Goal: Ask a question

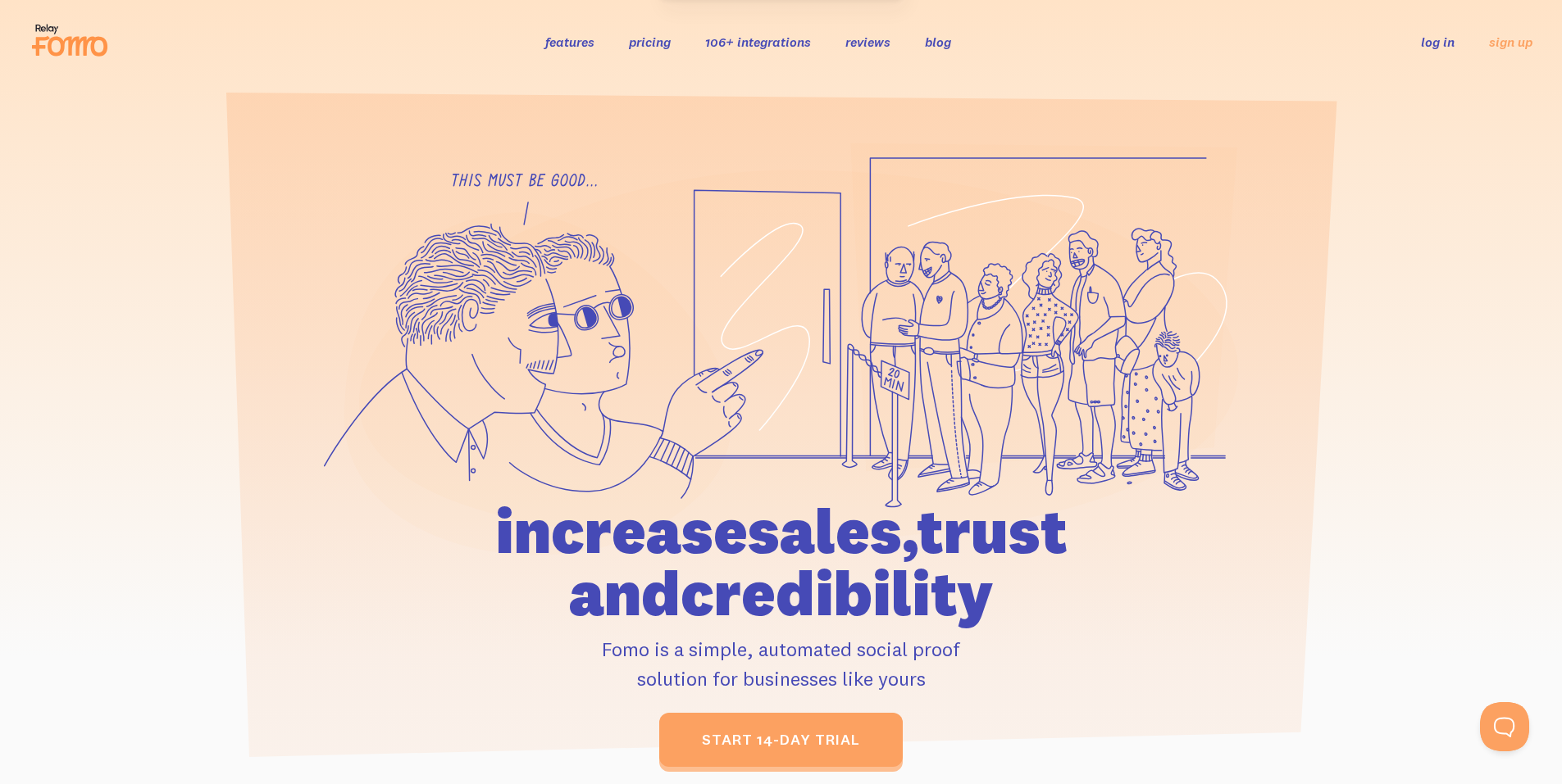
click at [1435, 40] on link "log in" at bounding box center [1438, 42] width 34 height 16
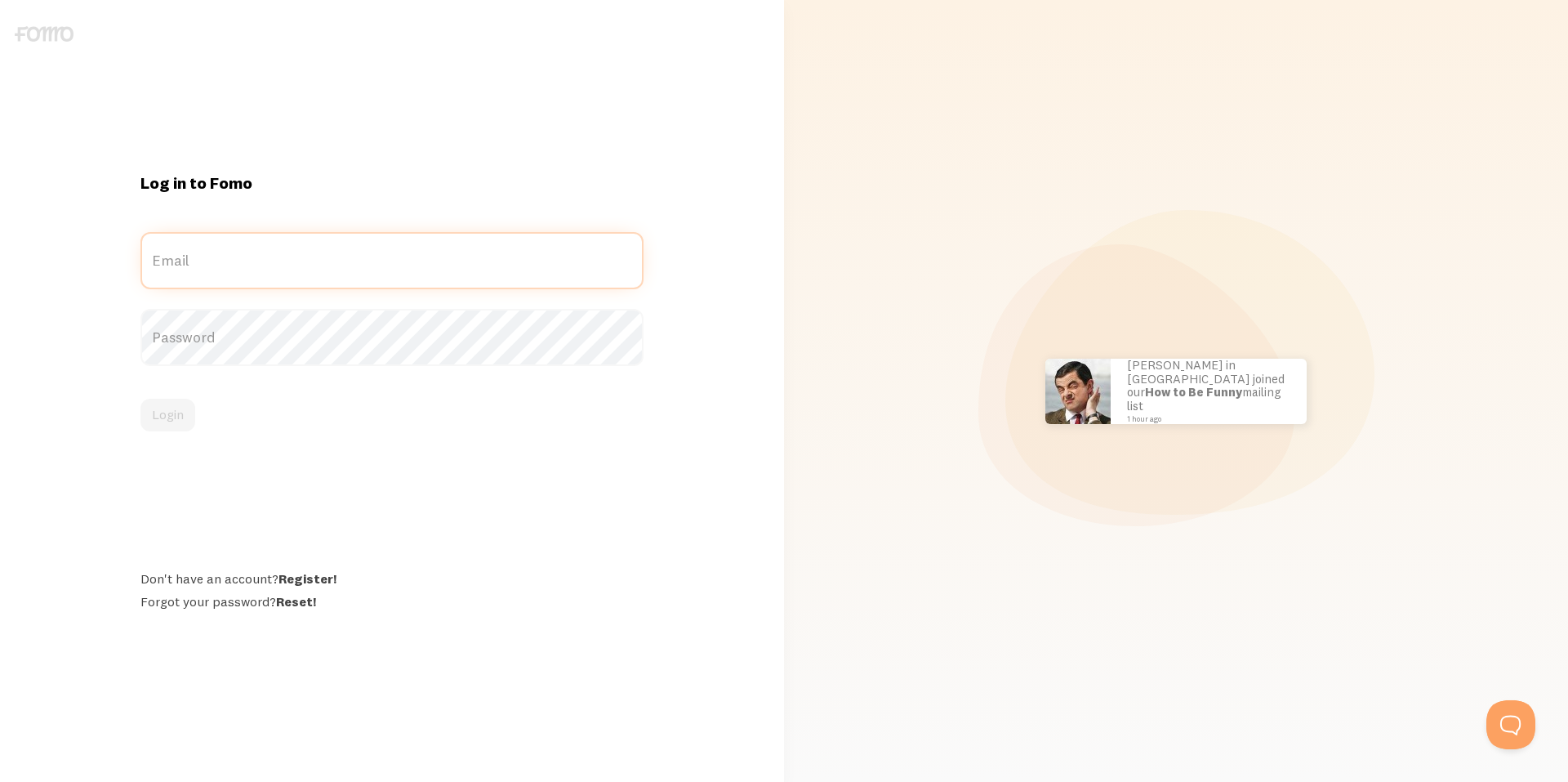
type input "[PERSON_NAME][EMAIL_ADDRESS][DOMAIN_NAME]"
click at [179, 414] on div "Login" at bounding box center [392, 415] width 503 height 33
click at [179, 414] on button "Login" at bounding box center [168, 415] width 55 height 33
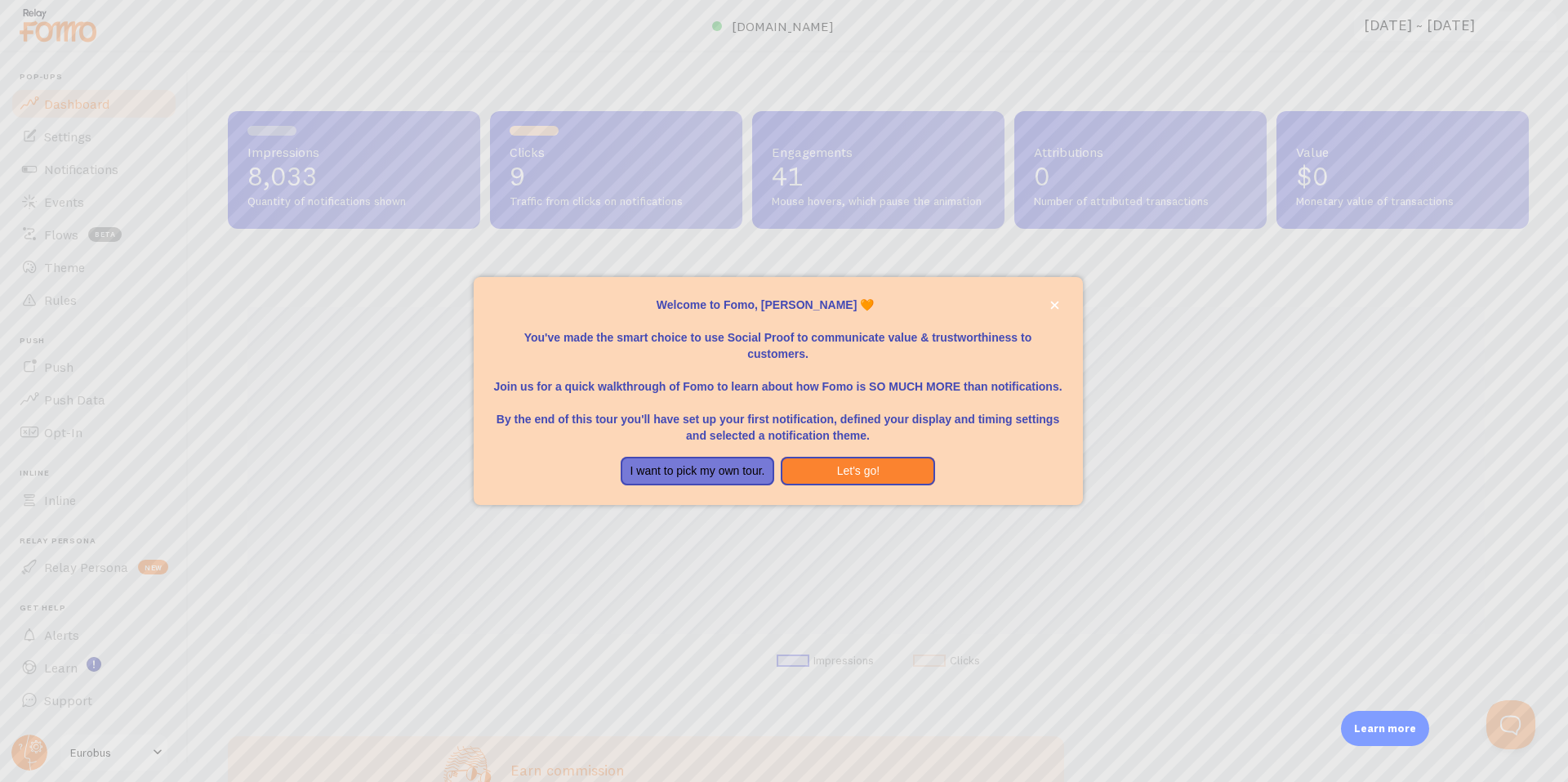
scroll to position [429, 1289]
click at [887, 470] on button "Let's go!" at bounding box center [858, 471] width 155 height 30
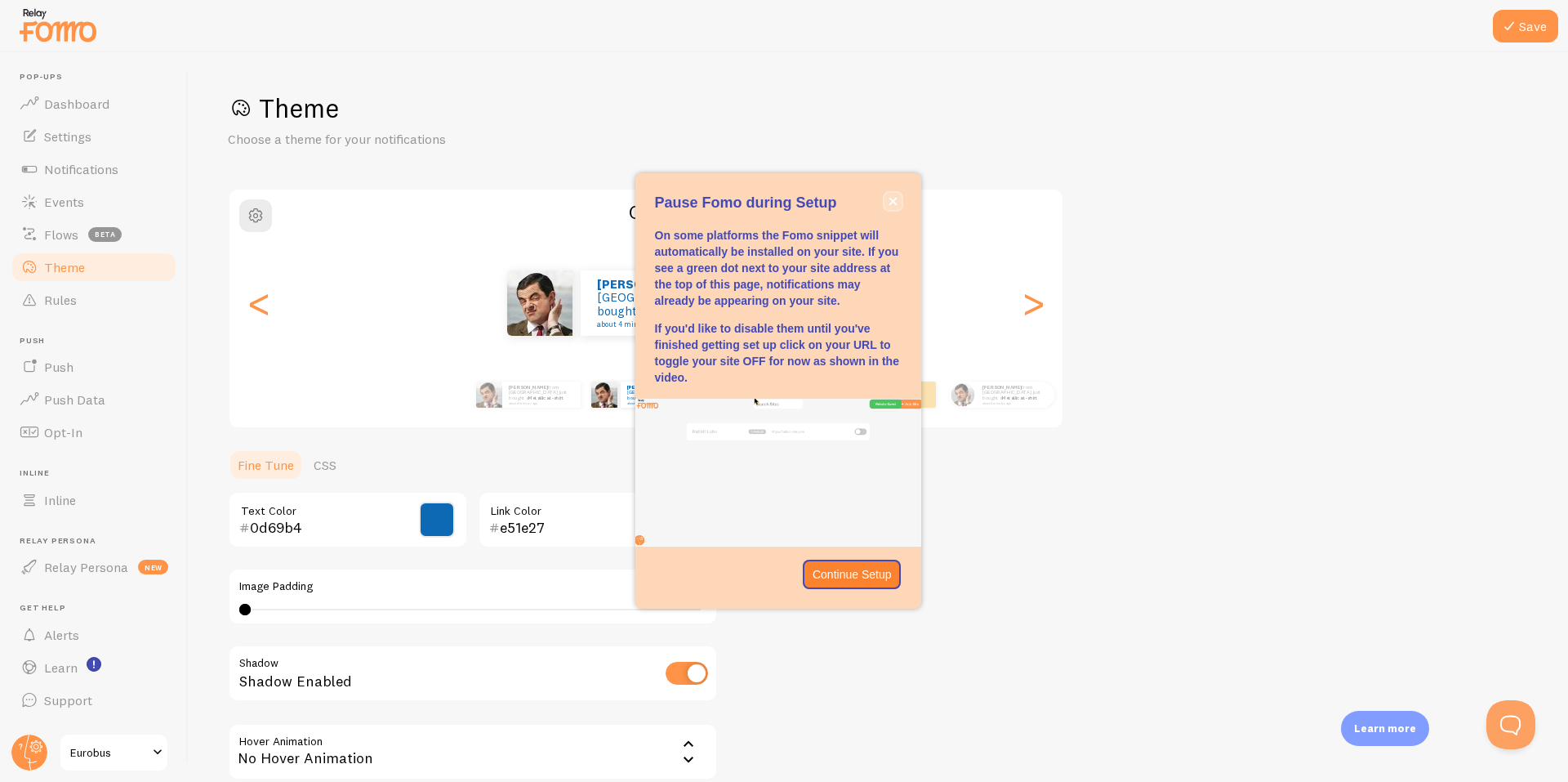
click at [895, 201] on icon "close," at bounding box center [893, 200] width 9 height 9
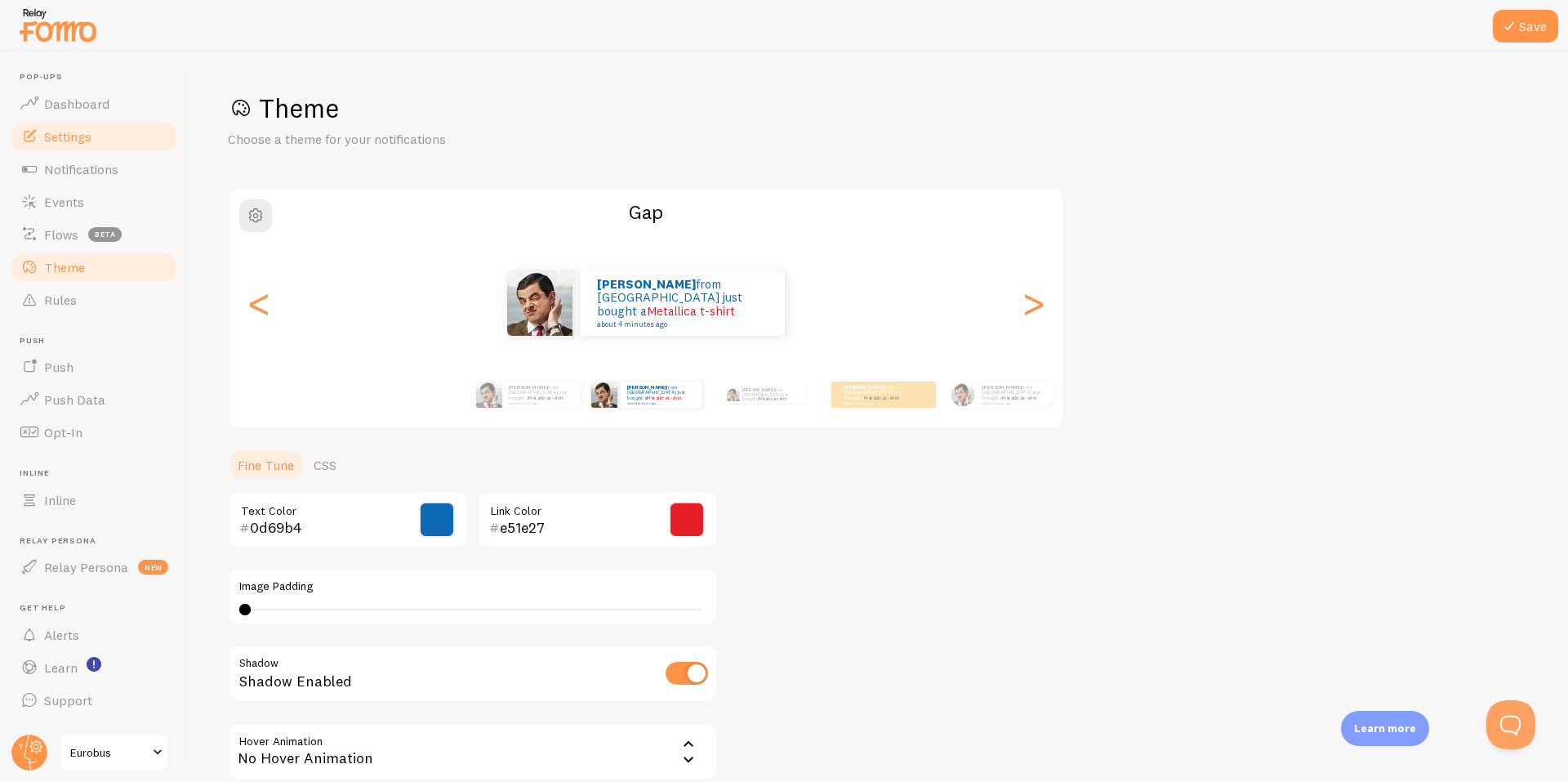
click at [69, 129] on span "Settings" at bounding box center [67, 136] width 48 height 16
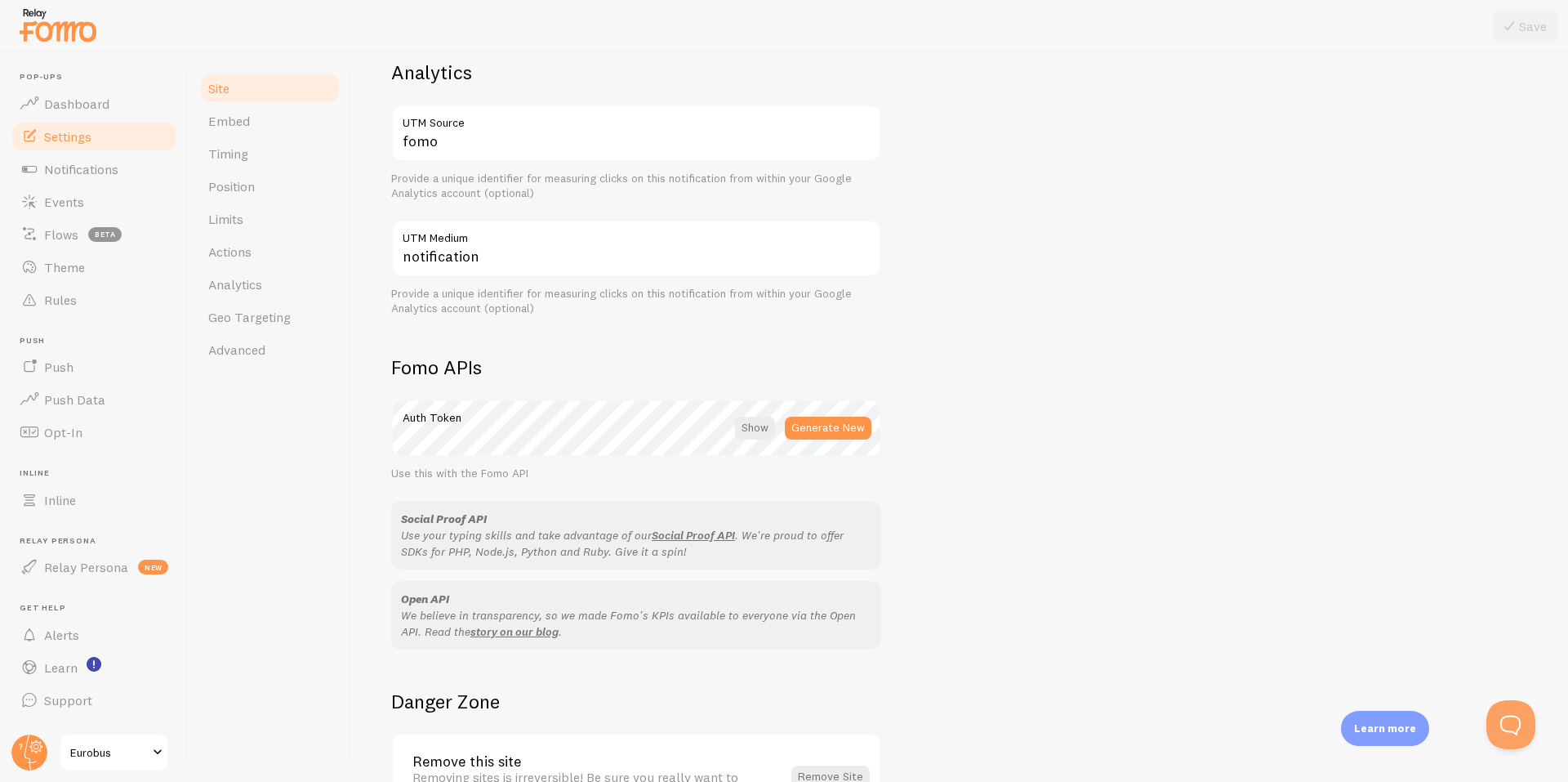
scroll to position [654, 0]
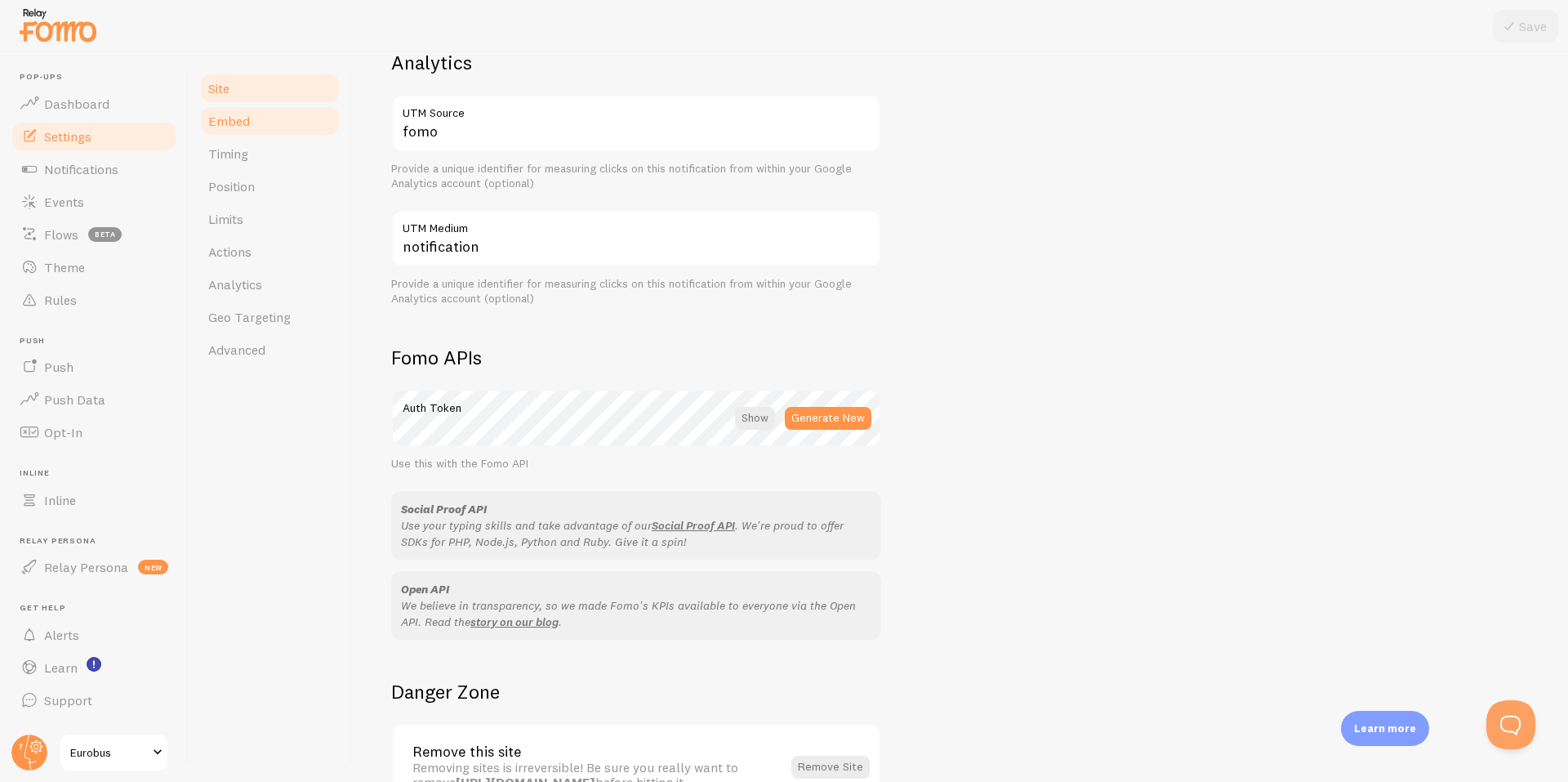
click at [241, 128] on span "Embed" at bounding box center [229, 121] width 42 height 16
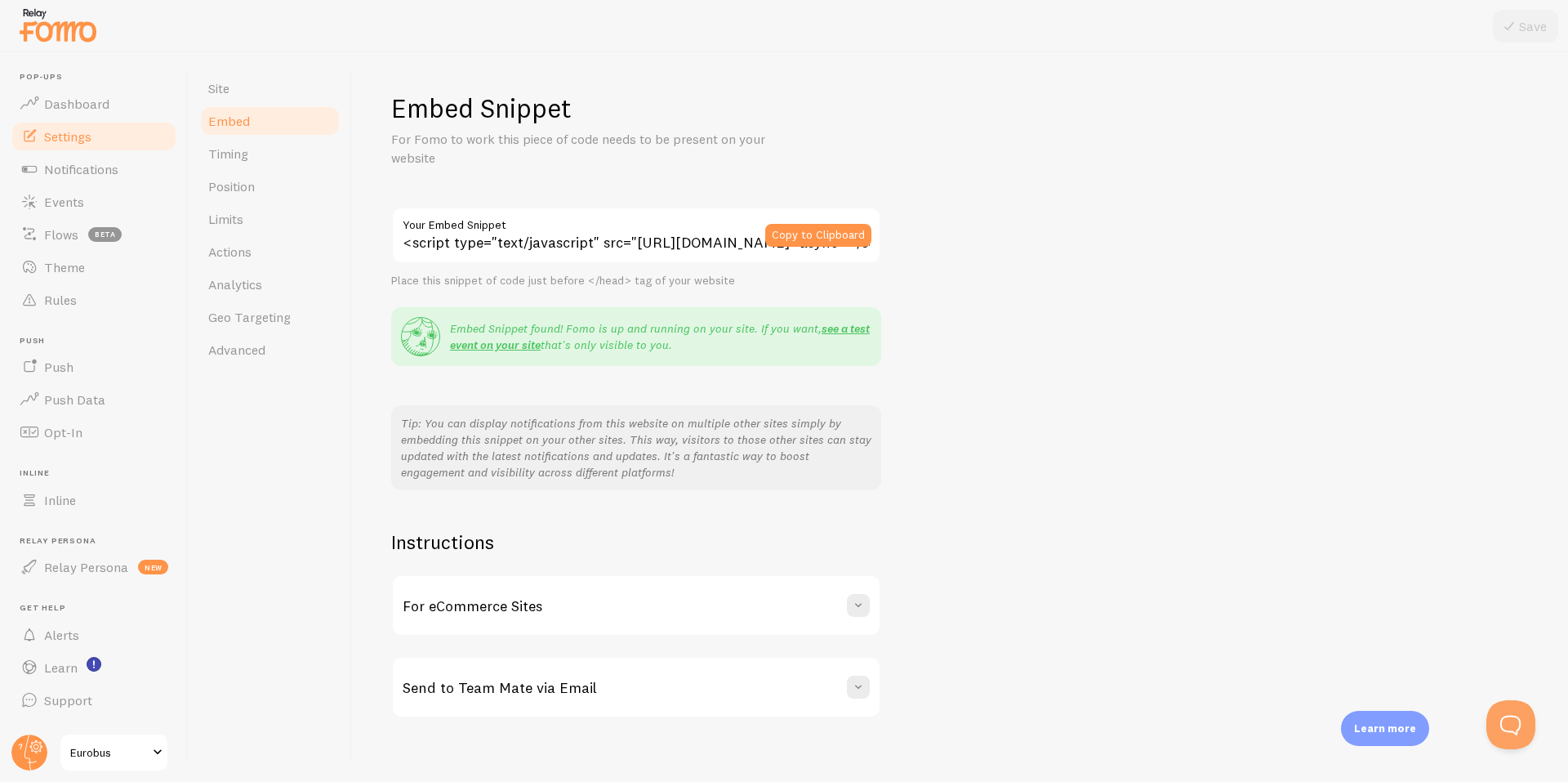
scroll to position [15, 0]
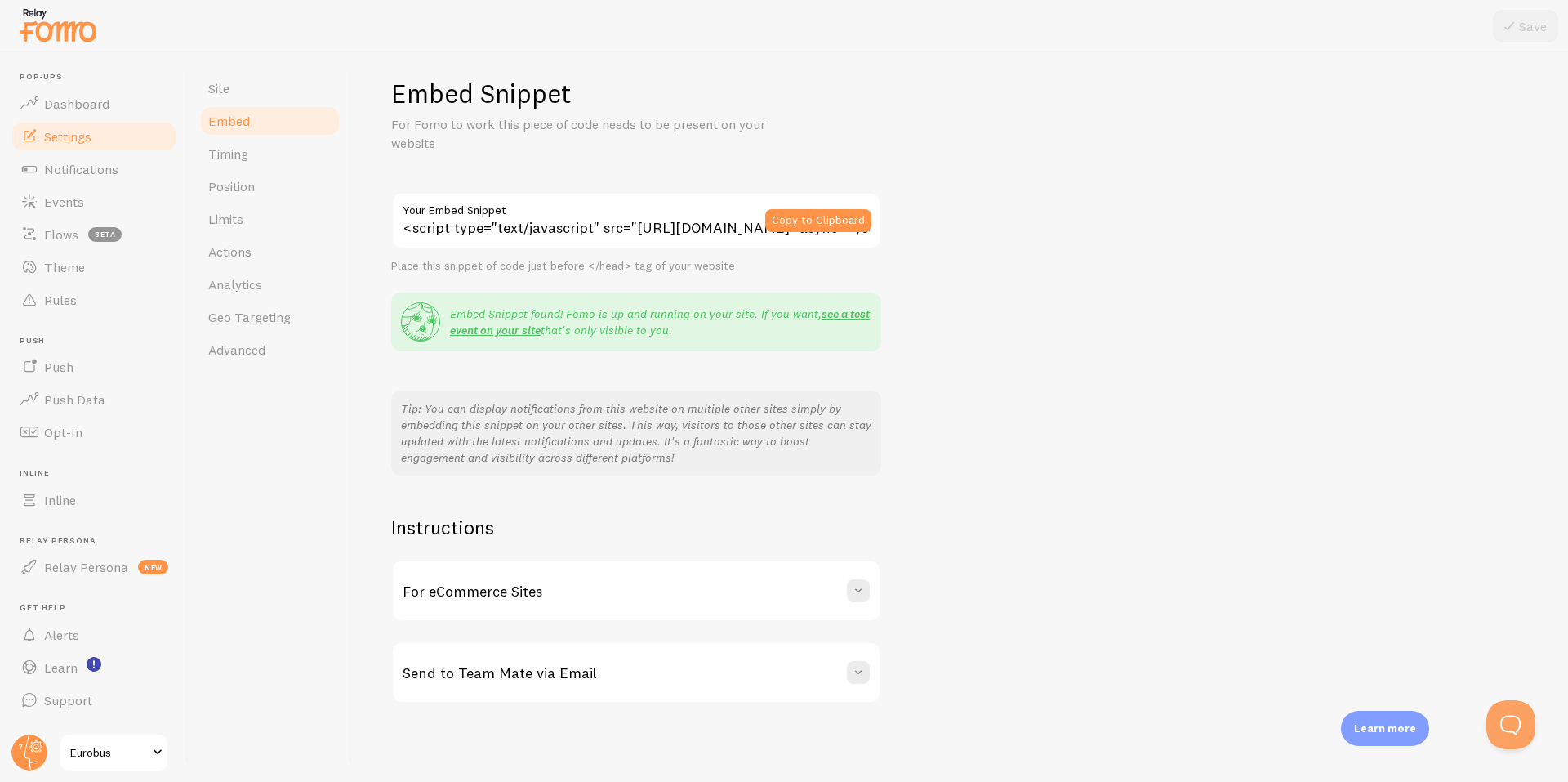
click at [523, 592] on h3 "For eCommerce Sites" at bounding box center [472, 590] width 140 height 19
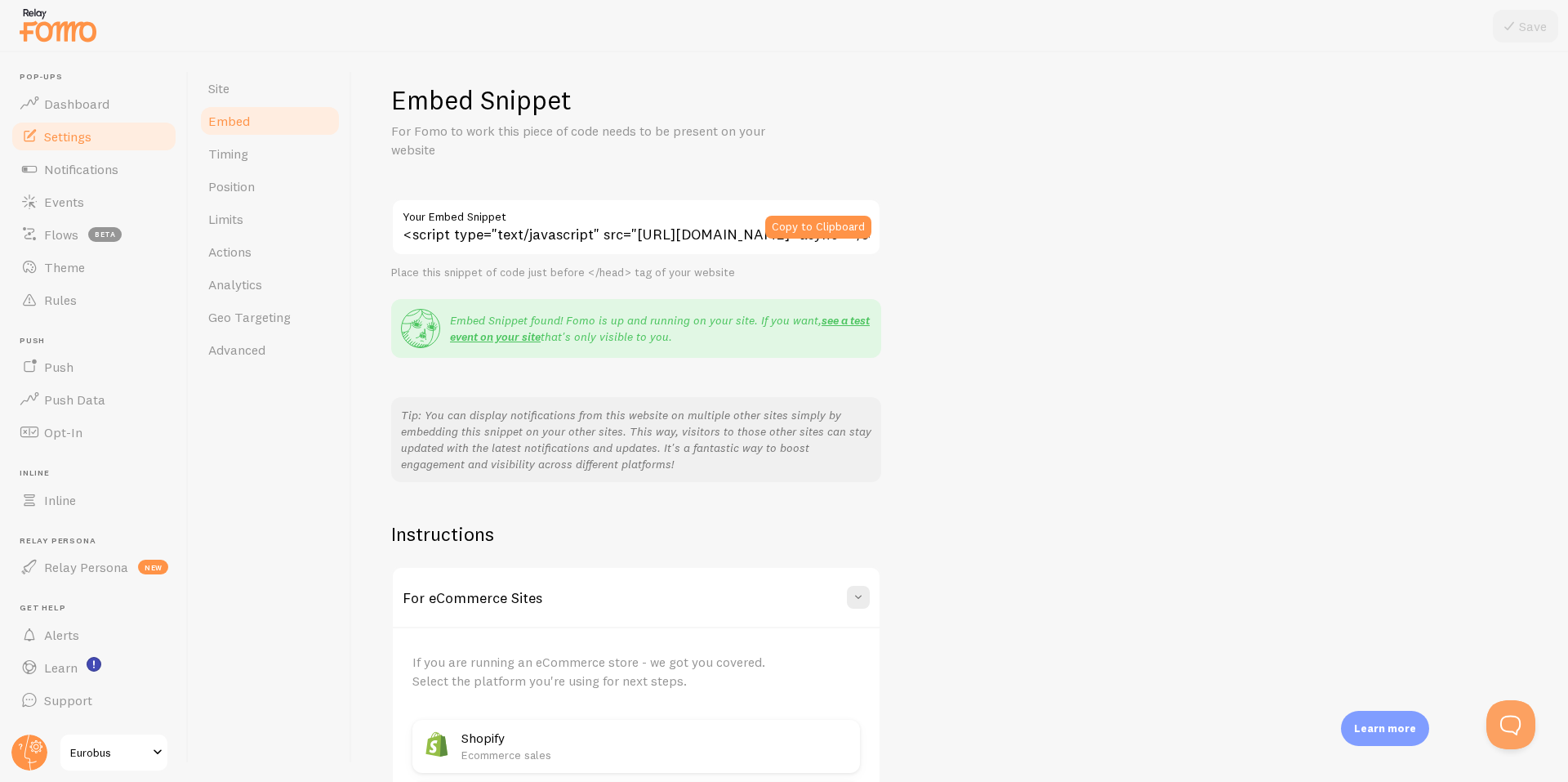
scroll to position [0, 0]
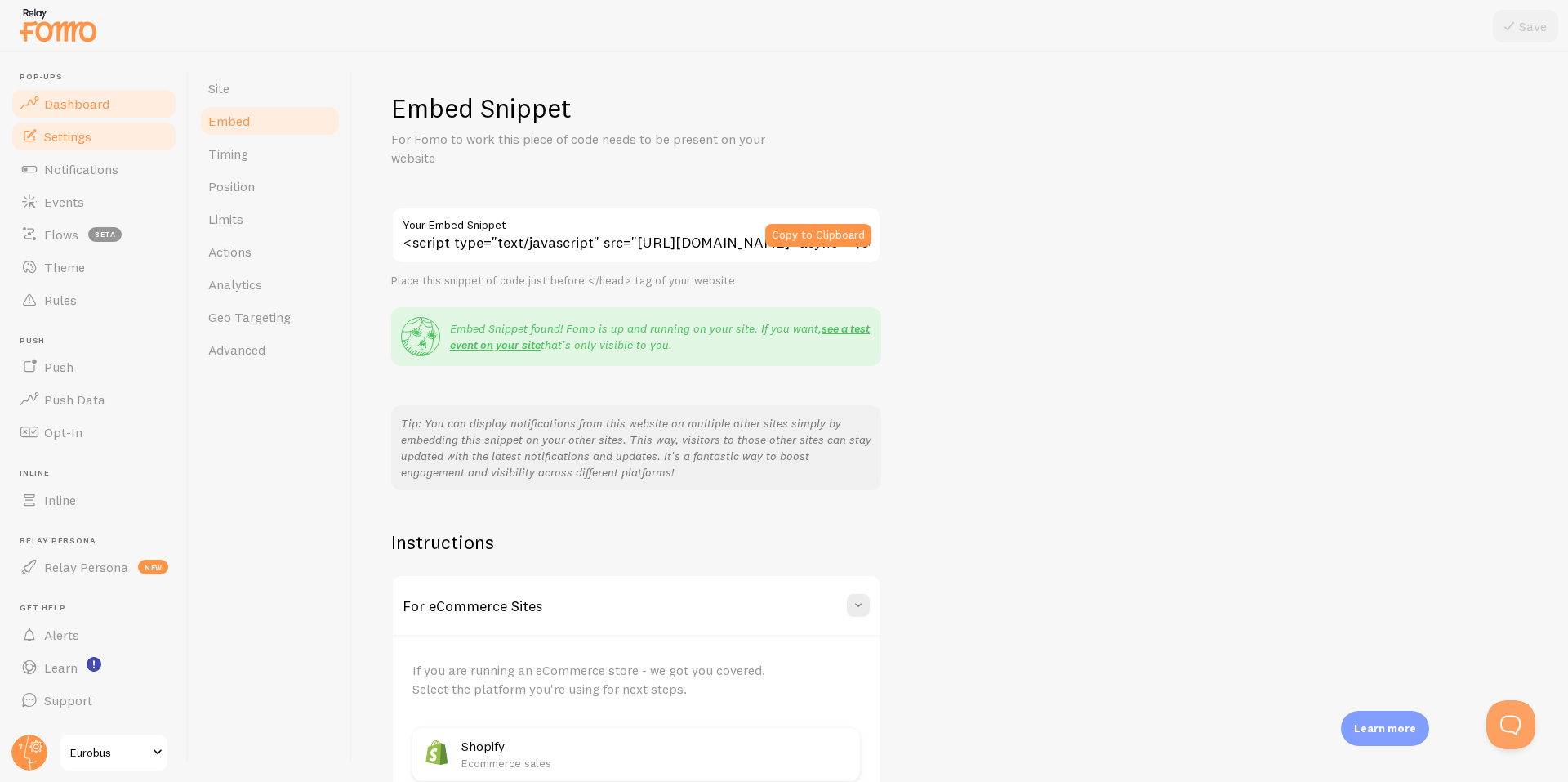
click at [70, 108] on span "Dashboard" at bounding box center [76, 103] width 65 height 16
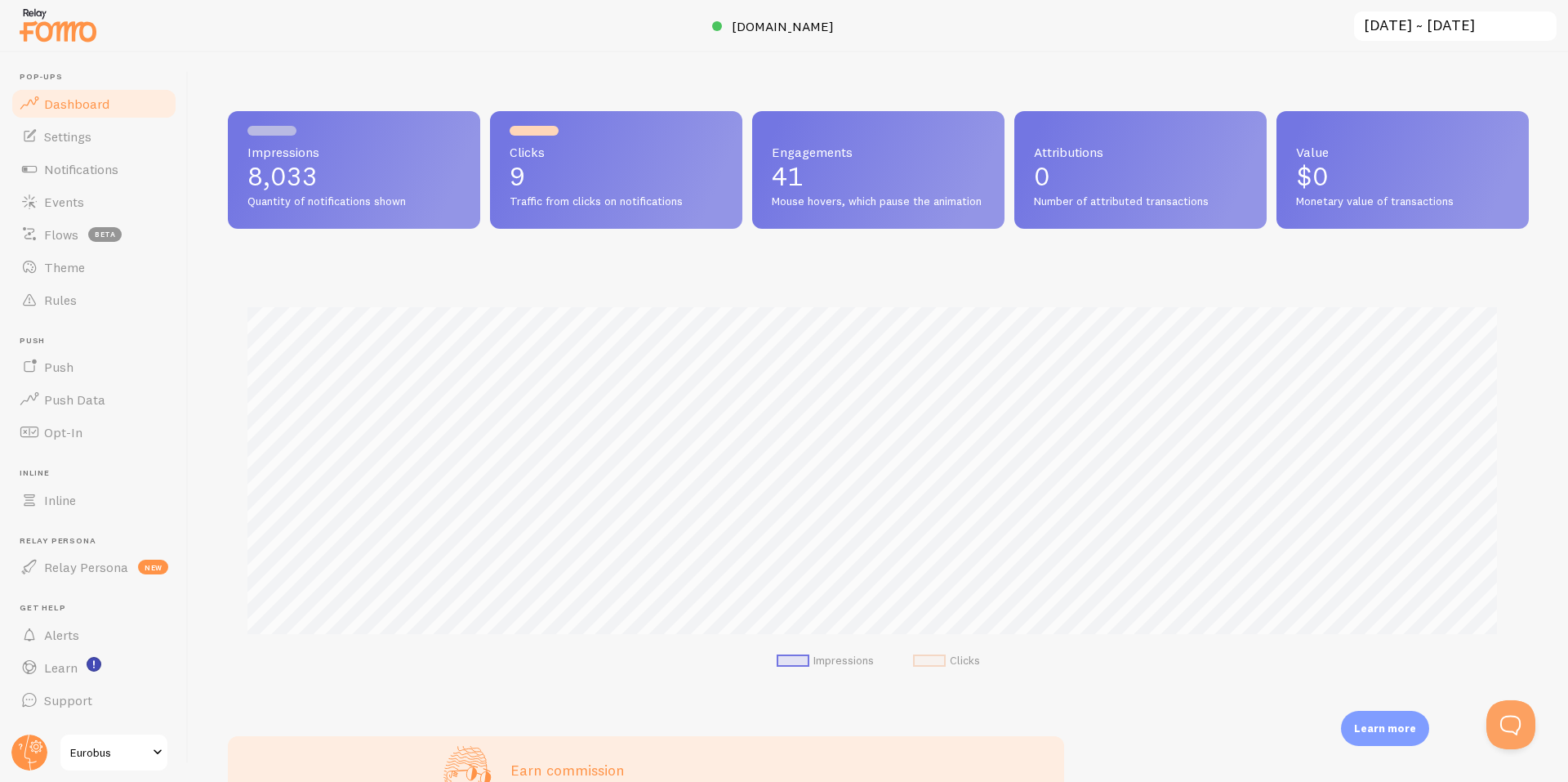
scroll to position [429, 1289]
click at [52, 696] on span "Support" at bounding box center [67, 701] width 49 height 16
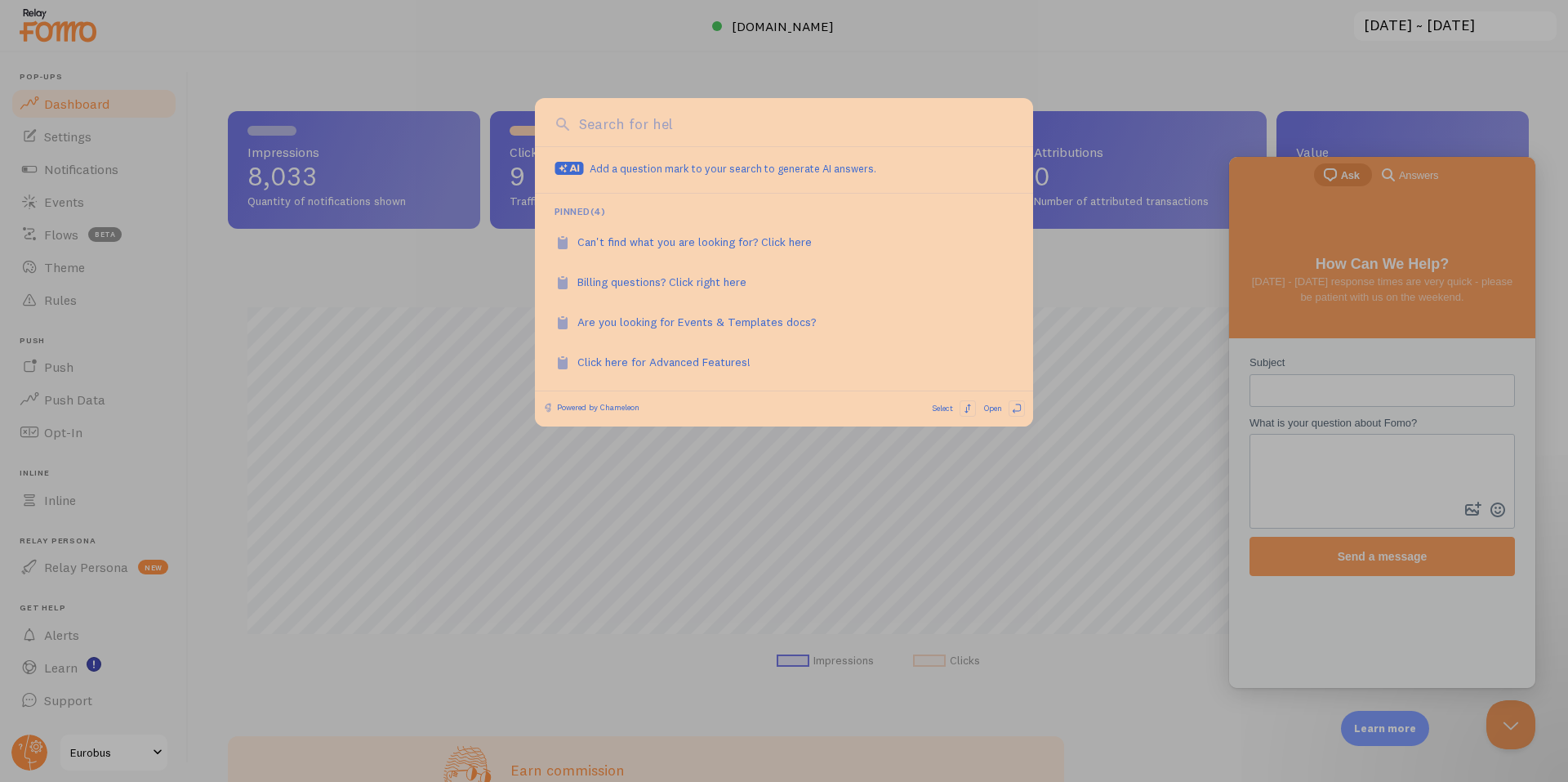
scroll to position [0, 0]
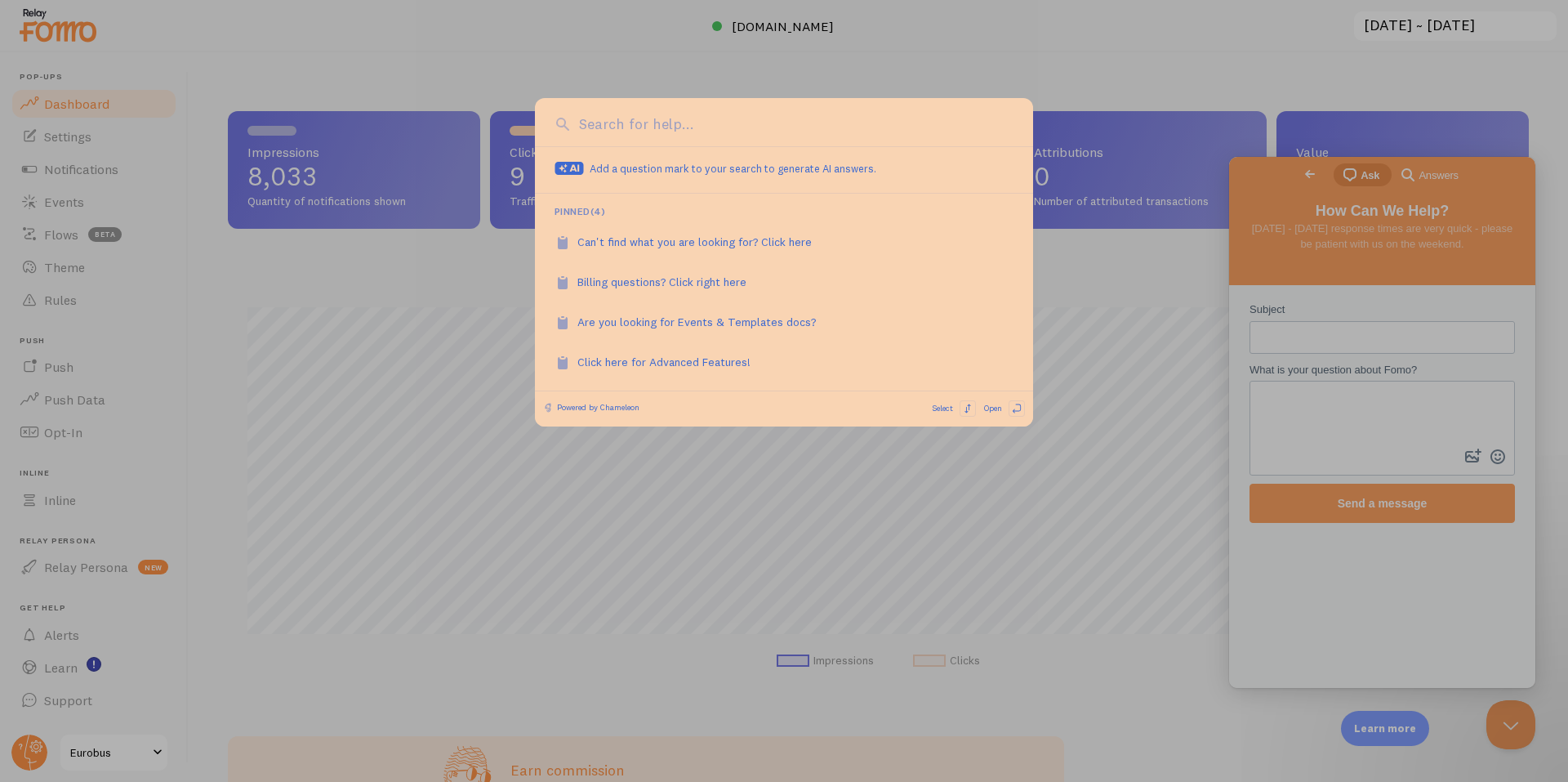
click at [670, 124] on input at bounding box center [794, 123] width 438 height 21
click at [1066, 346] on div at bounding box center [784, 391] width 1568 height 782
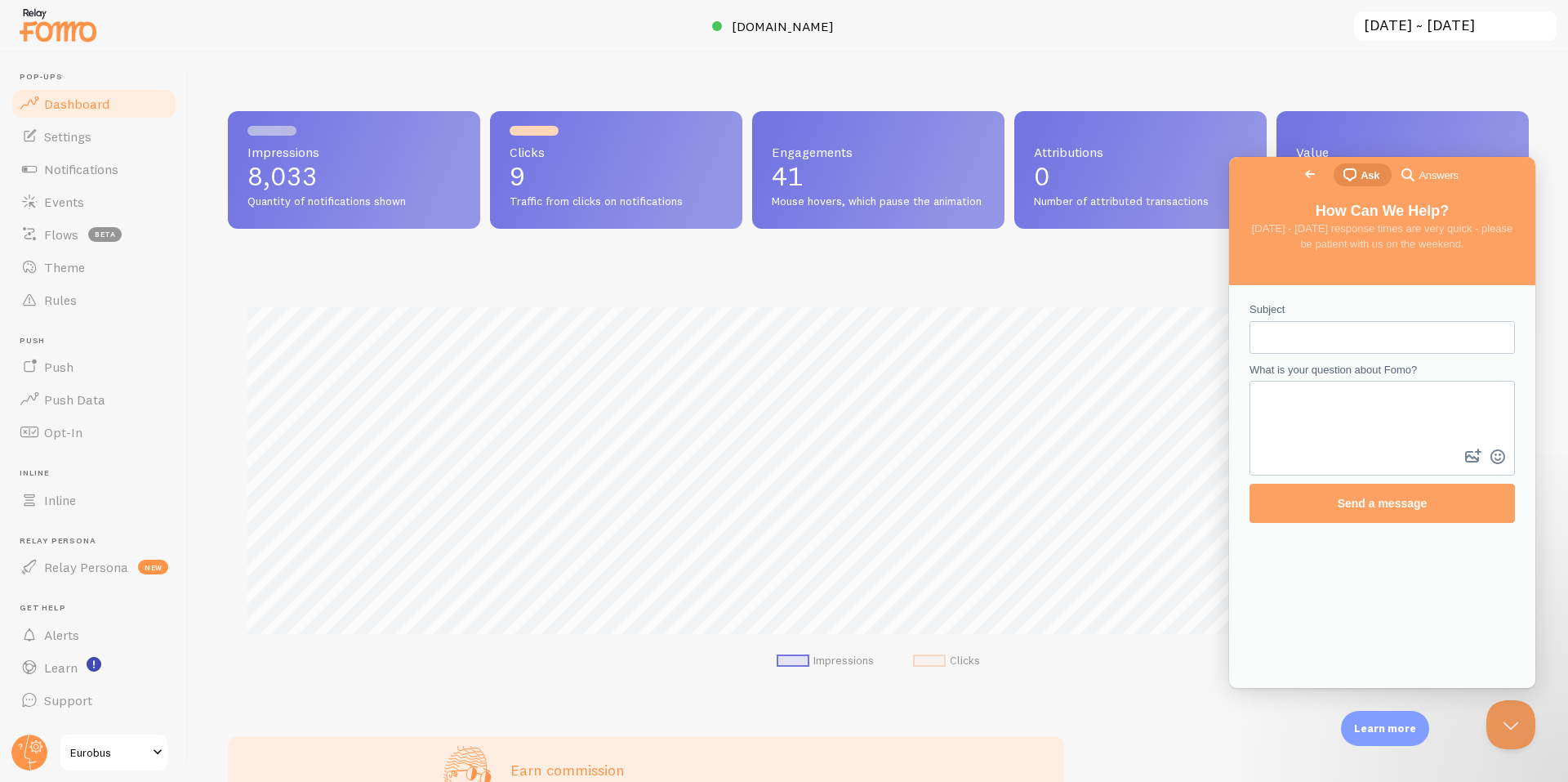
click at [1325, 336] on input "Subject" at bounding box center [1382, 337] width 239 height 30
type input "prestashop integration"
click at [1309, 400] on textarea "What is your question about Fomo?" at bounding box center [1383, 413] width 262 height 63
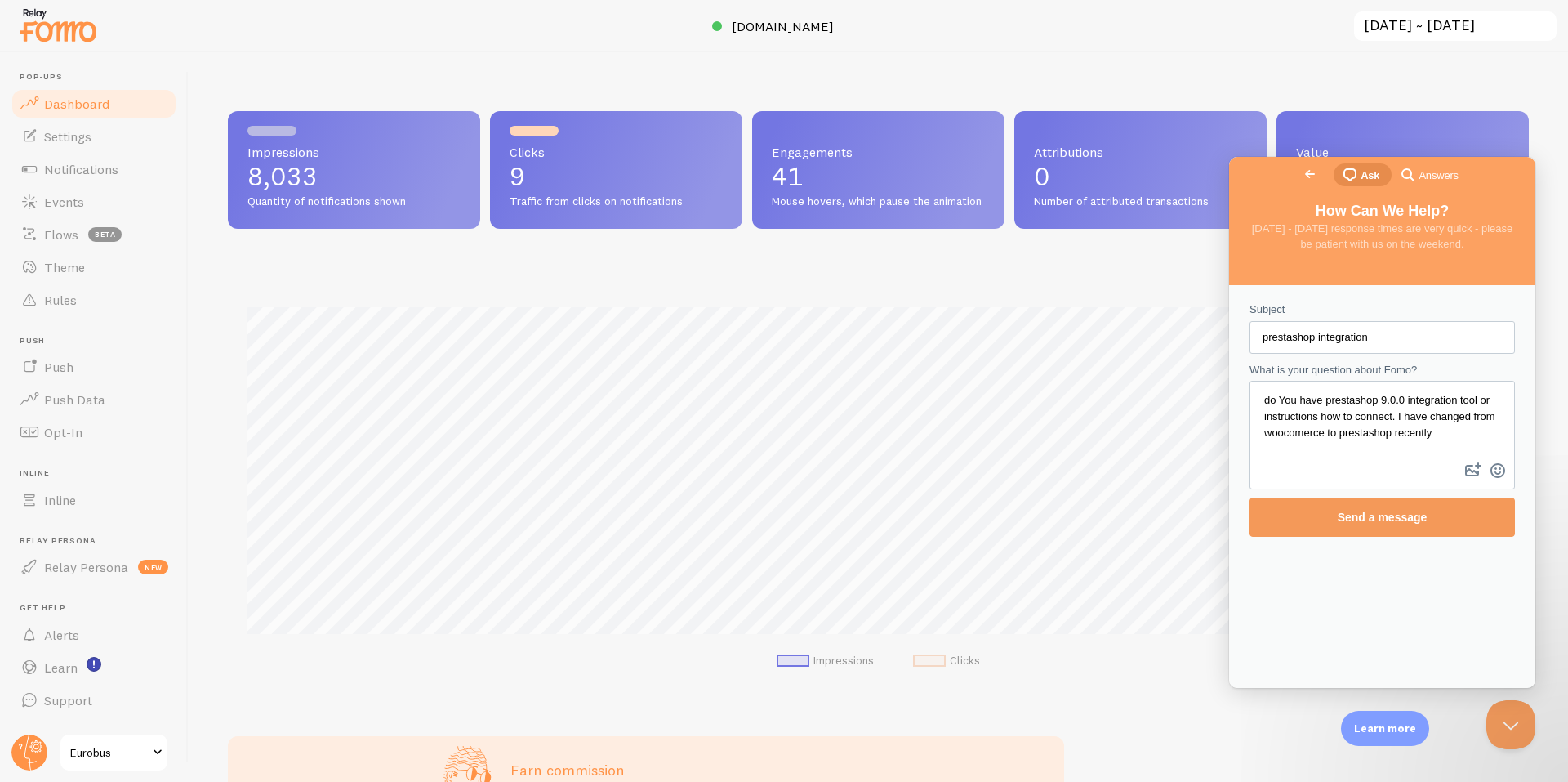
type textarea "do You have prestashop 9.0.0 integration tool or instructions how to connect. I…"
click at [1366, 511] on span "Send a message" at bounding box center [1383, 517] width 90 height 13
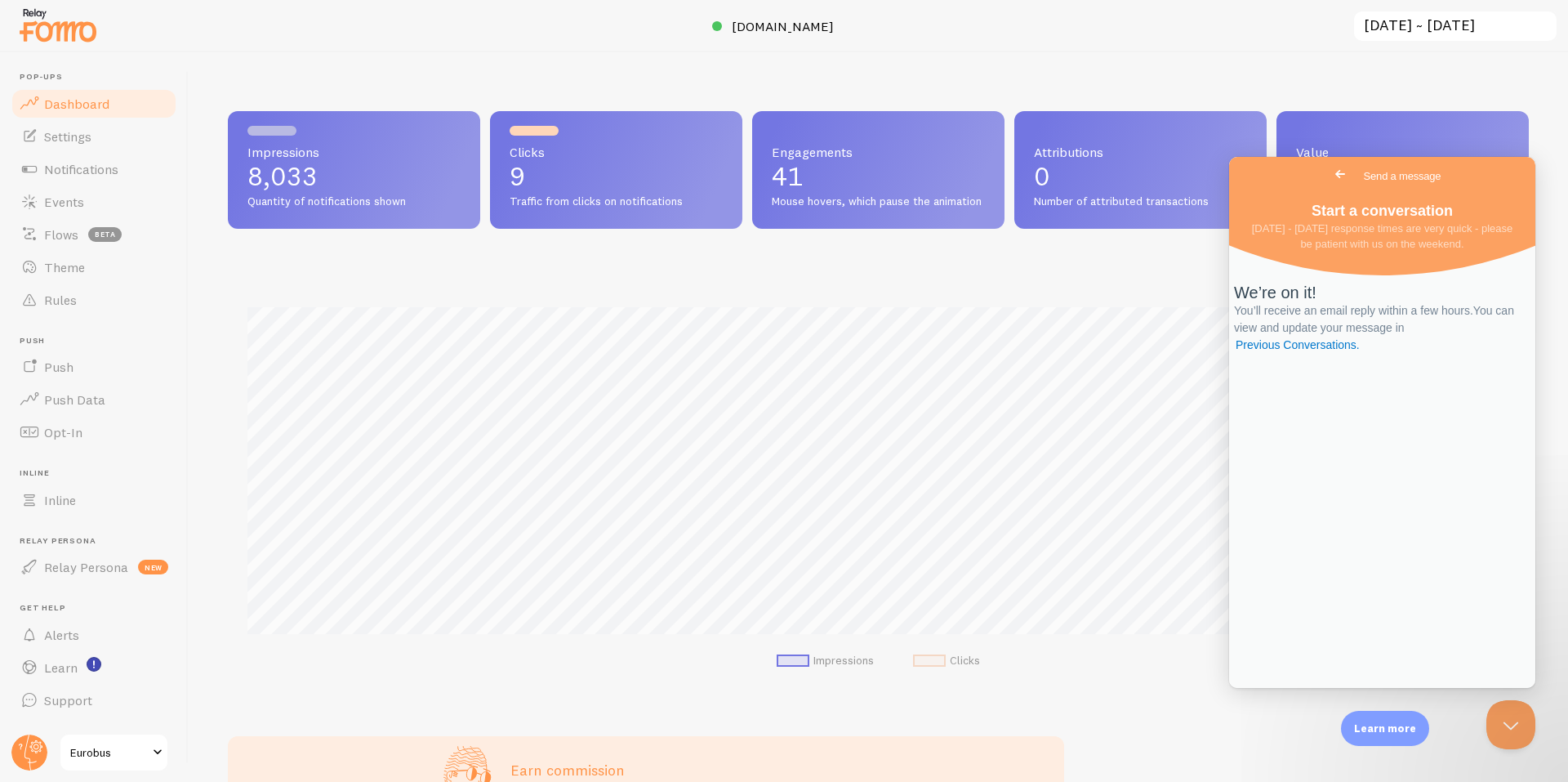
click at [1087, 63] on div "Impressions 8,033 Quantity of notifications shown Clicks 9 Traffic from clicks …" at bounding box center [878, 417] width 1380 height 729
click at [1042, 86] on div "Impressions 8,033 Quantity of notifications shown Clicks 9 Traffic from clicks …" at bounding box center [878, 417] width 1380 height 729
click at [1074, 77] on div "Impressions 8,033 Quantity of notifications shown Clicks 9 Traffic from clicks …" at bounding box center [878, 417] width 1380 height 729
click at [1331, 174] on span "Go back" at bounding box center [1341, 175] width 20 height 20
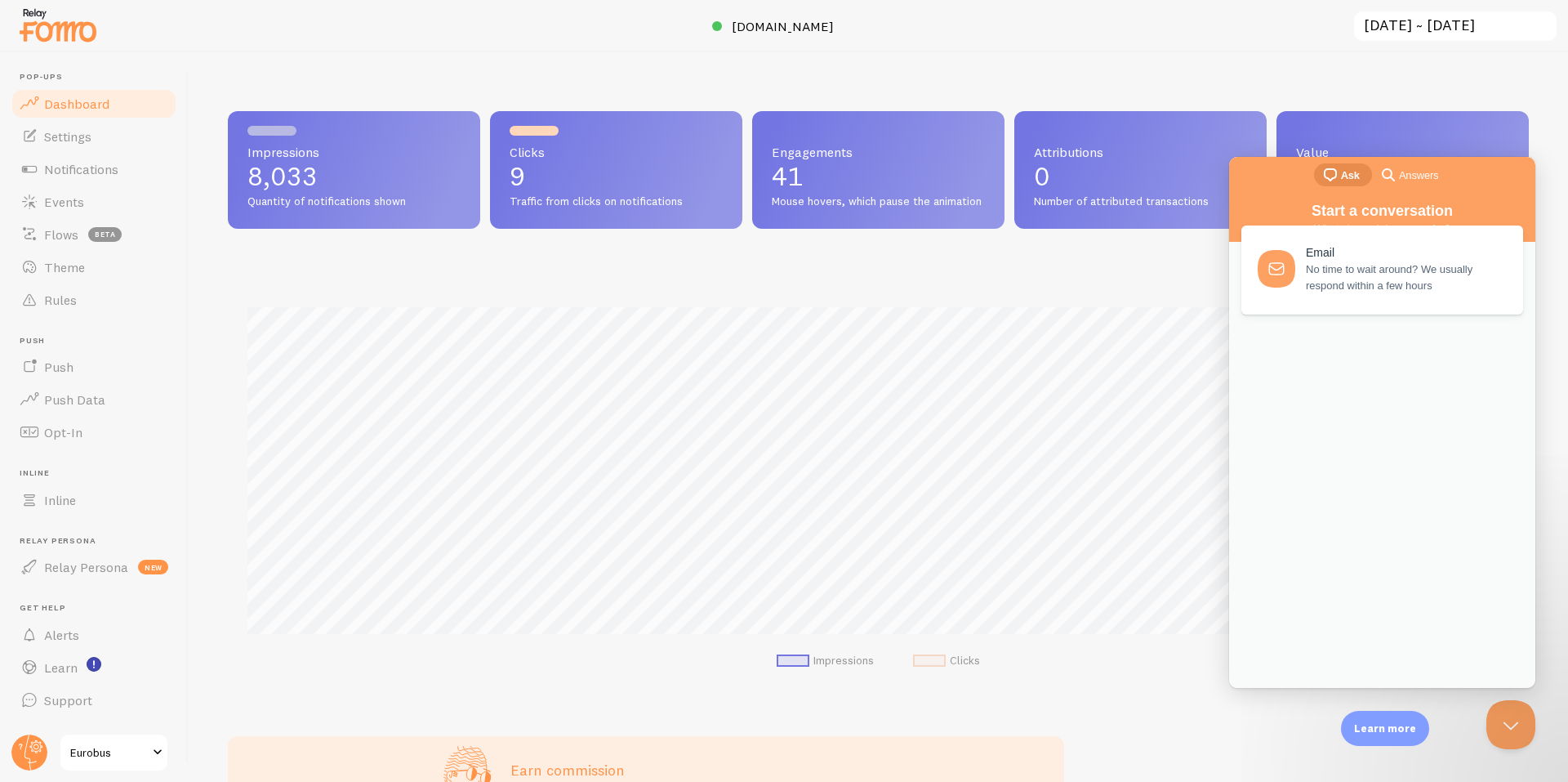
click at [1071, 63] on div "Impressions 8,033 Quantity of notifications shown Clicks 9 Traffic from clicks …" at bounding box center [878, 417] width 1380 height 729
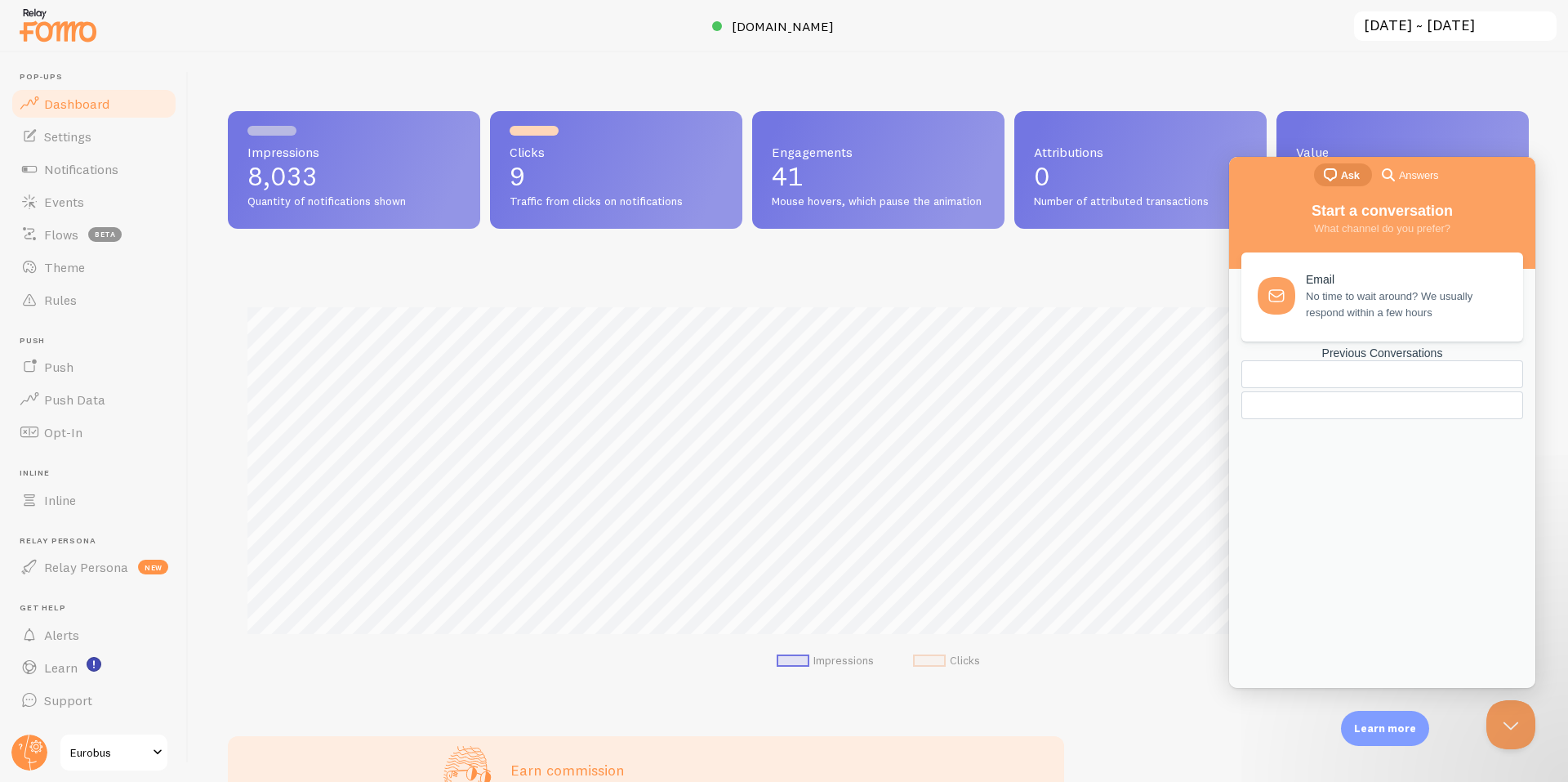
click at [670, 69] on div "Impressions 8,033 Quantity of notifications shown Clicks 9 Traffic from clicks …" at bounding box center [878, 417] width 1380 height 729
click at [1497, 71] on div "Impressions 8,033 Quantity of notifications shown Clicks 9 Traffic from clicks …" at bounding box center [878, 417] width 1380 height 729
click at [1287, 70] on div "Impressions 8,033 Quantity of notifications shown Clicks 9 Traffic from clicks …" at bounding box center [878, 417] width 1380 height 729
click at [1168, 68] on div "Impressions 8,033 Quantity of notifications shown Clicks 9 Traffic from clicks …" at bounding box center [878, 417] width 1380 height 729
click at [1507, 721] on button "Close Beacon popover" at bounding box center [1508, 720] width 49 height 49
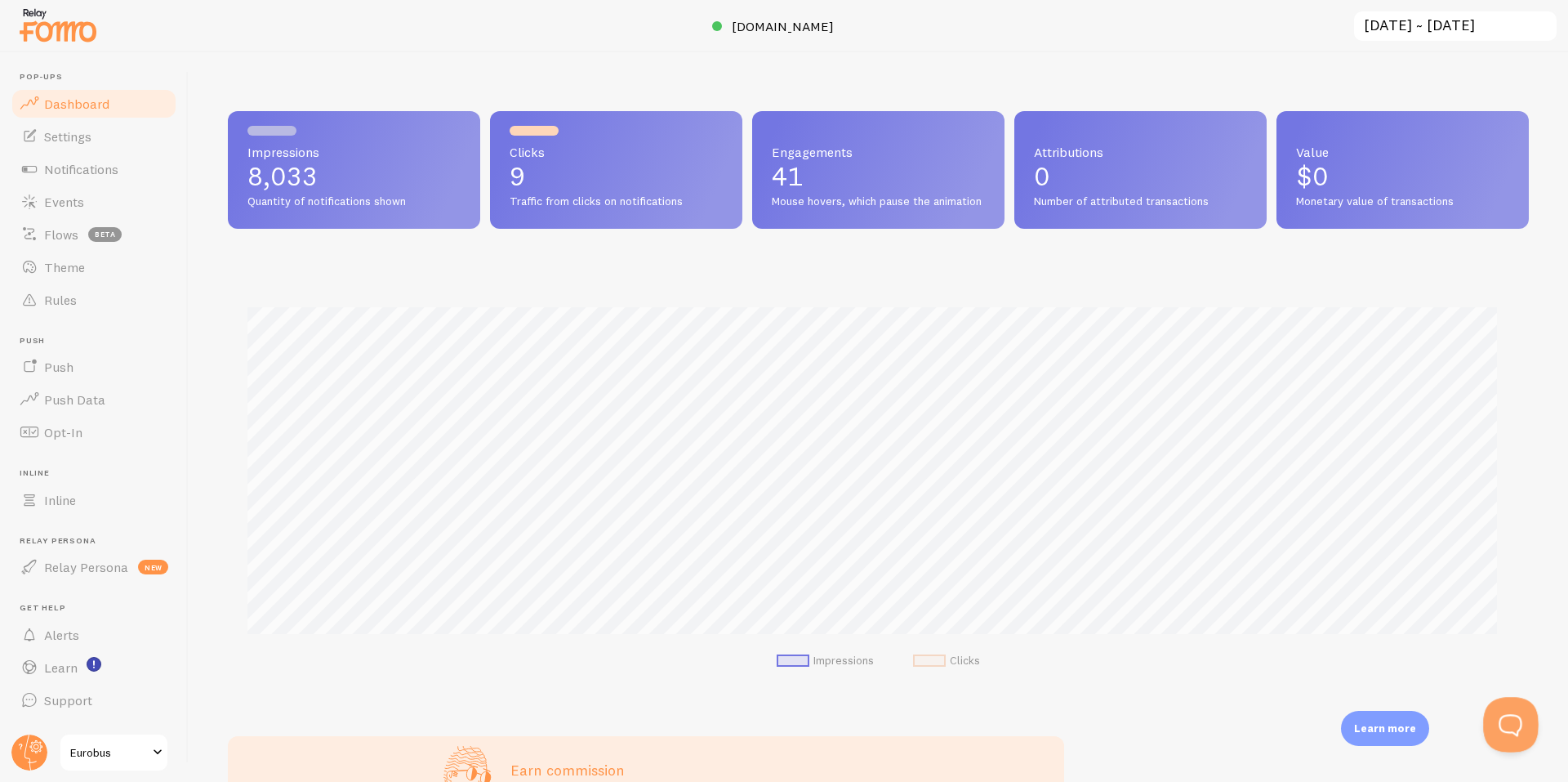
click at [1502, 709] on button "Open Beacon popover" at bounding box center [1508, 720] width 49 height 49
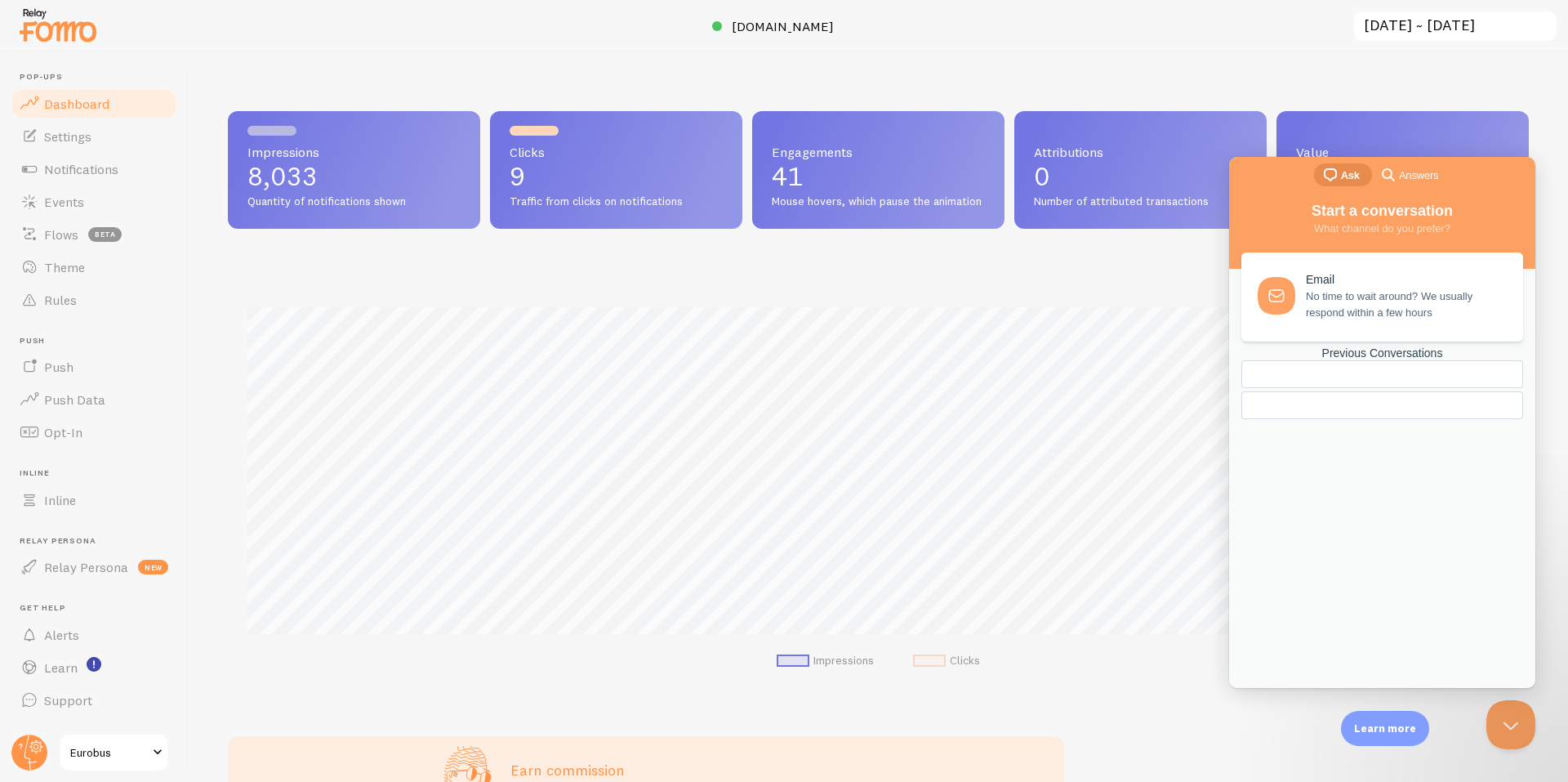
click at [1378, 360] on div "Previous Conversations" at bounding box center [1383, 353] width 282 height 14
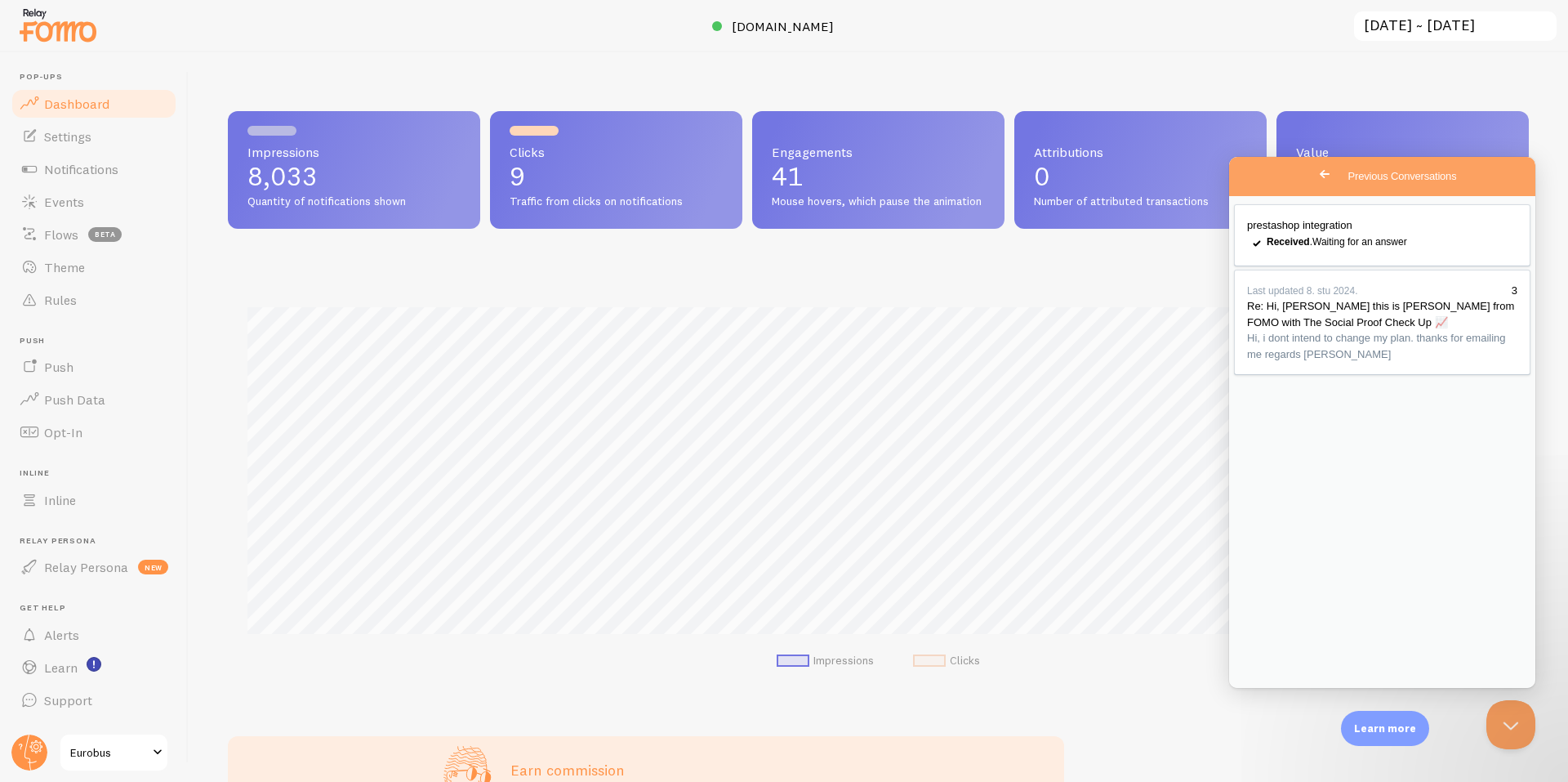
click at [1315, 177] on span "Go back" at bounding box center [1325, 175] width 20 height 20
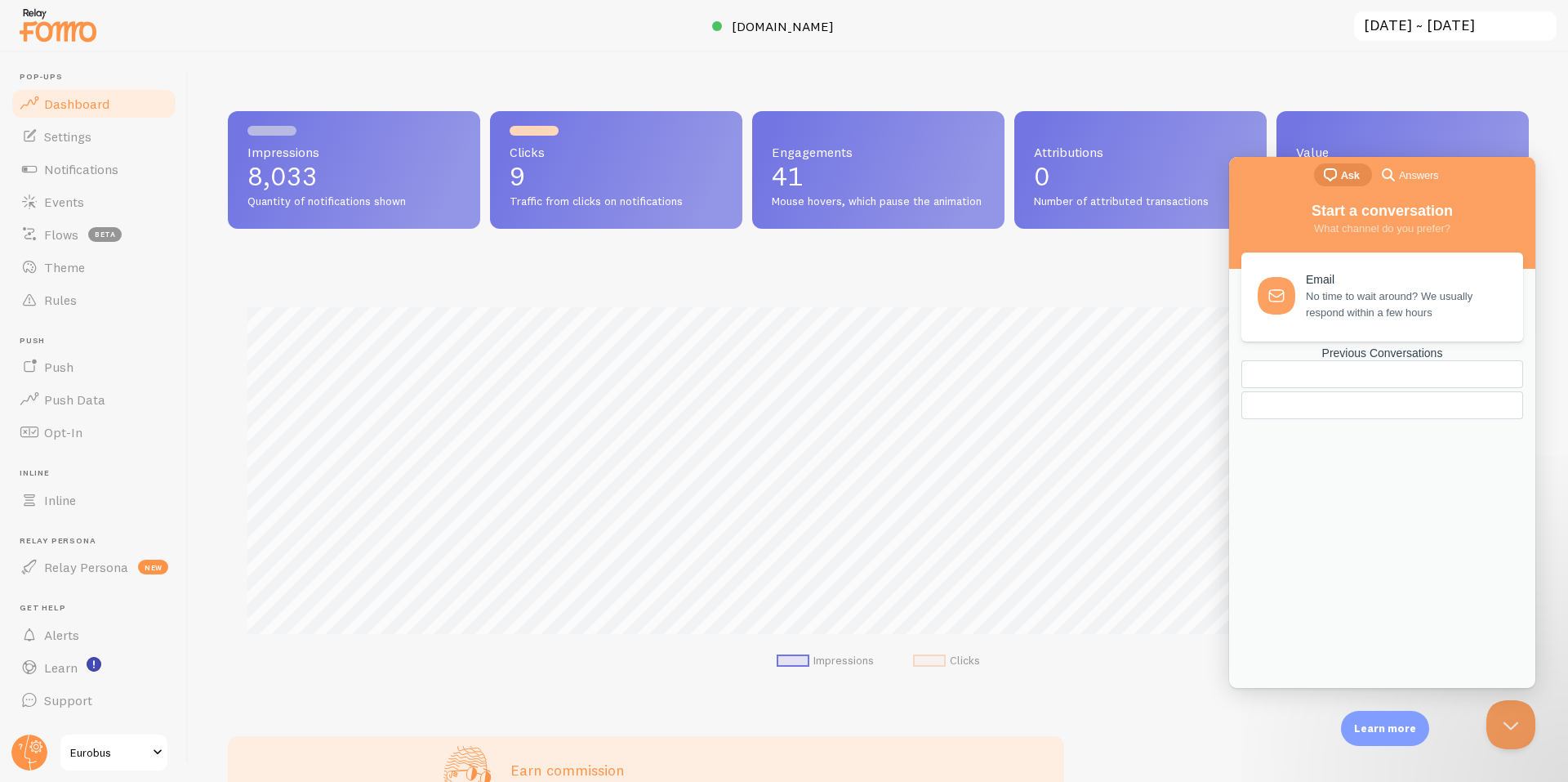
click at [1415, 419] on link "Previous Conversations" at bounding box center [1383, 382] width 282 height 72
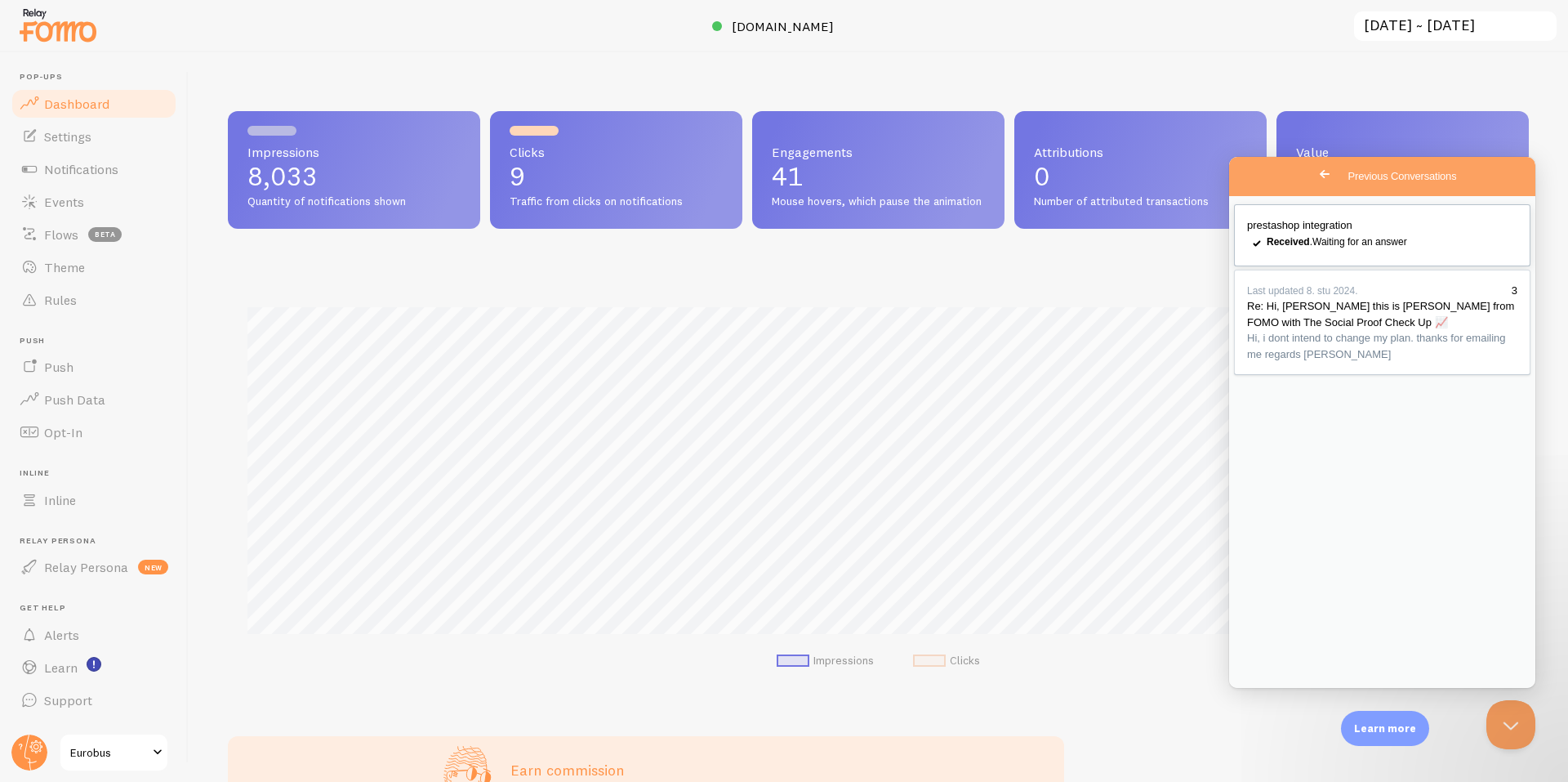
click at [1314, 229] on span "prestashop integration" at bounding box center [1300, 225] width 105 height 12
